Goal: Submit feedback/report problem: Leave review/rating

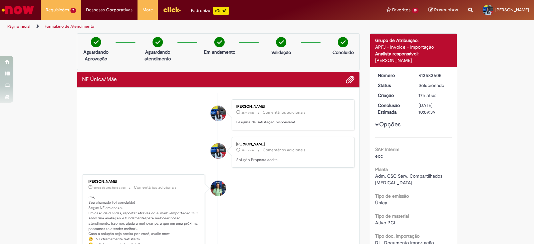
click at [0, 0] on li "Exibir Todas as Solicitações" at bounding box center [0, 0] width 0 height 0
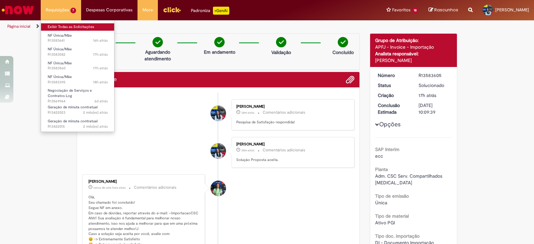
click at [63, 25] on link "Exibir Todas as Solicitações" at bounding box center [77, 26] width 73 height 7
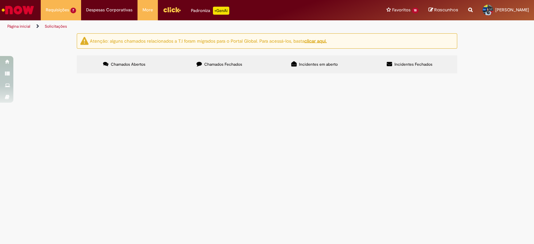
click at [0, 0] on span "PO 4501424811 - Sem cobertura cambial (RE-L será a taxa siscomex). Obrigada!" at bounding box center [0, 0] width 0 height 0
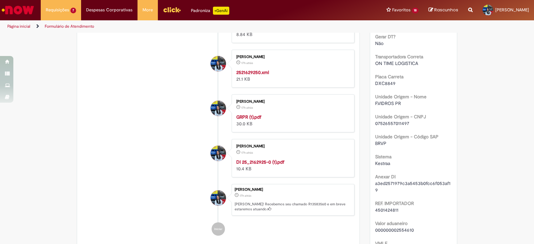
scroll to position [291, 0]
click at [385, 206] on span "4501424811" at bounding box center [386, 209] width 23 height 6
copy span "4501424811"
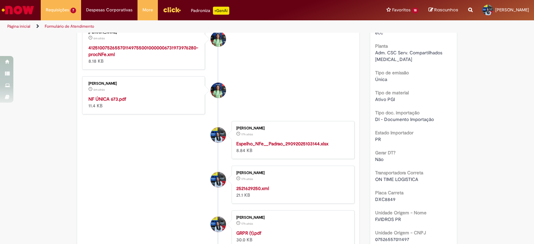
scroll to position [125, 0]
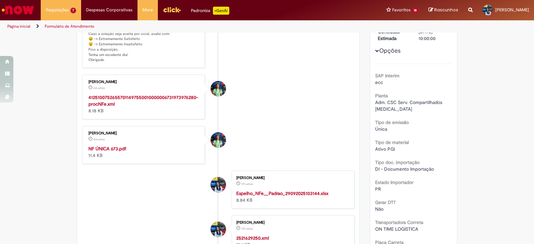
click at [103, 146] on strong "NF ÚNICA 673.pdf" at bounding box center [107, 149] width 38 height 6
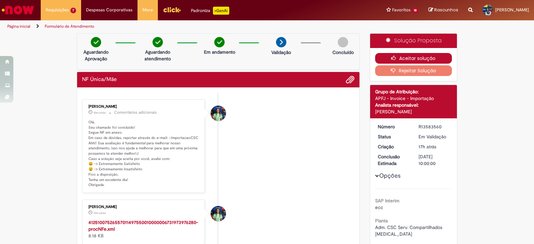
click at [391, 56] on icon "button" at bounding box center [395, 58] width 8 height 5
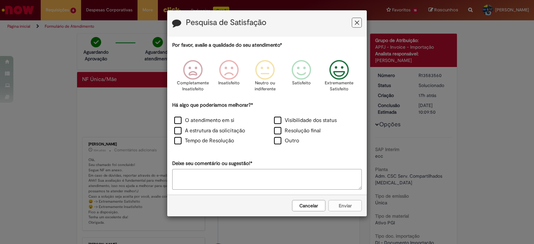
click at [344, 74] on icon "Feedback" at bounding box center [339, 70] width 25 height 20
click at [214, 139] on label "Tempo de Resolução" at bounding box center [204, 141] width 60 height 8
click at [210, 132] on label "A estrutura da solicitação" at bounding box center [209, 131] width 71 height 8
click at [214, 119] on label "O atendimento em si" at bounding box center [204, 121] width 60 height 8
click at [278, 126] on div "Resolução final" at bounding box center [317, 131] width 100 height 10
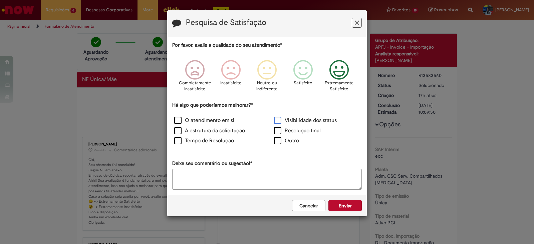
click at [278, 119] on label "Visibilidade dos status" at bounding box center [305, 121] width 63 height 8
click at [280, 129] on label "Resolução final" at bounding box center [297, 131] width 47 height 8
click at [353, 204] on button "Enviar" at bounding box center [344, 205] width 33 height 11
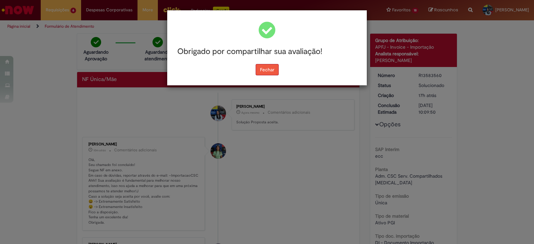
click at [264, 68] on button "Fechar" at bounding box center [266, 69] width 23 height 11
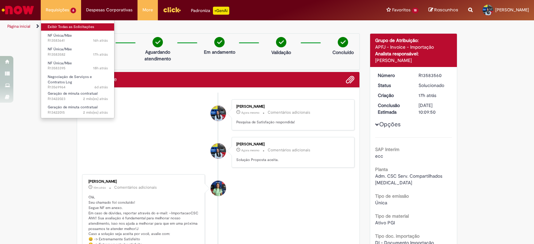
click at [74, 27] on link "Exibir Todas as Solicitações" at bounding box center [77, 26] width 73 height 7
